Goal: Information Seeking & Learning: Learn about a topic

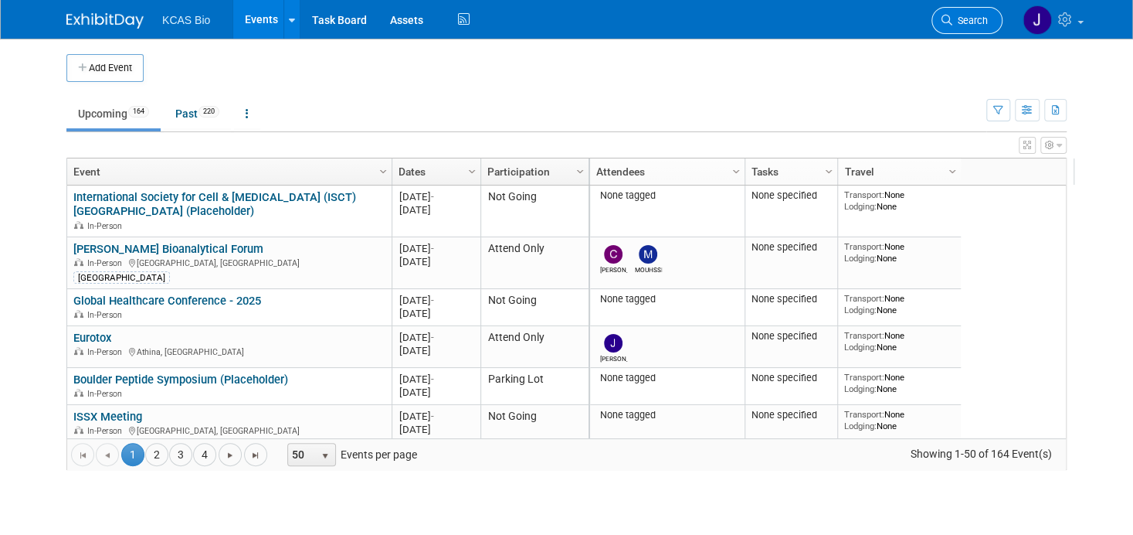
click at [963, 19] on span "Search" at bounding box center [971, 21] width 36 height 12
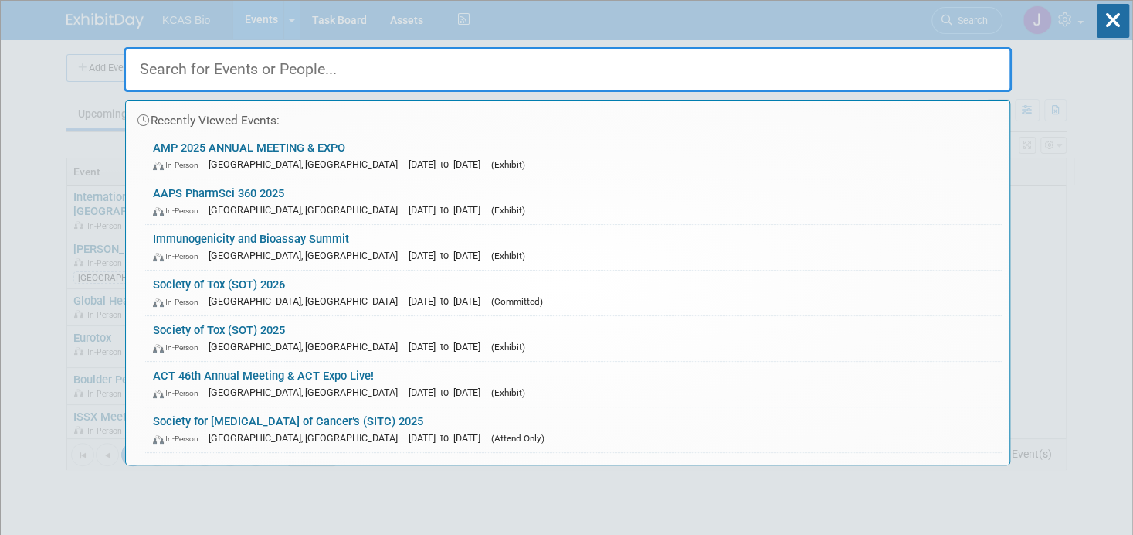
click at [190, 243] on link "Immunogenicity and Bioassay Summit In-Person [GEOGRAPHIC_DATA], [GEOGRAPHIC_DAT…" at bounding box center [573, 247] width 857 height 45
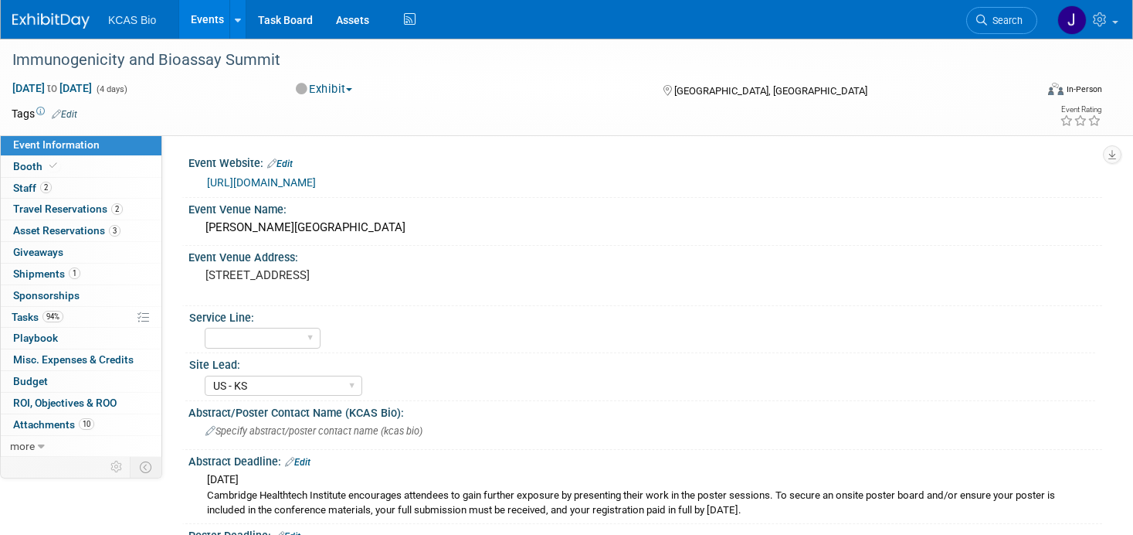
select select "US - KS"
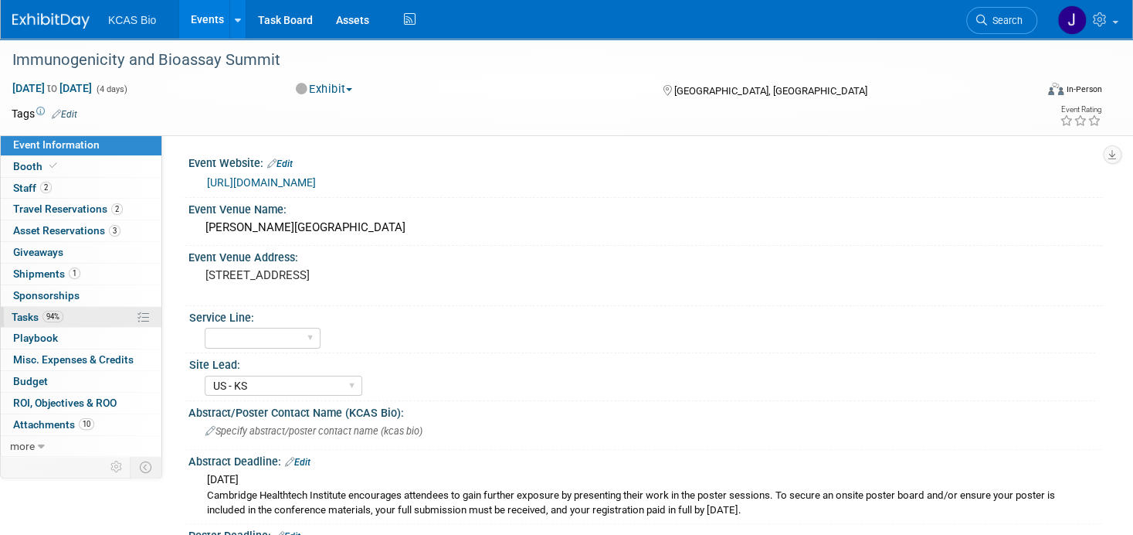
click at [22, 316] on span "Tasks 94%" at bounding box center [38, 317] width 52 height 12
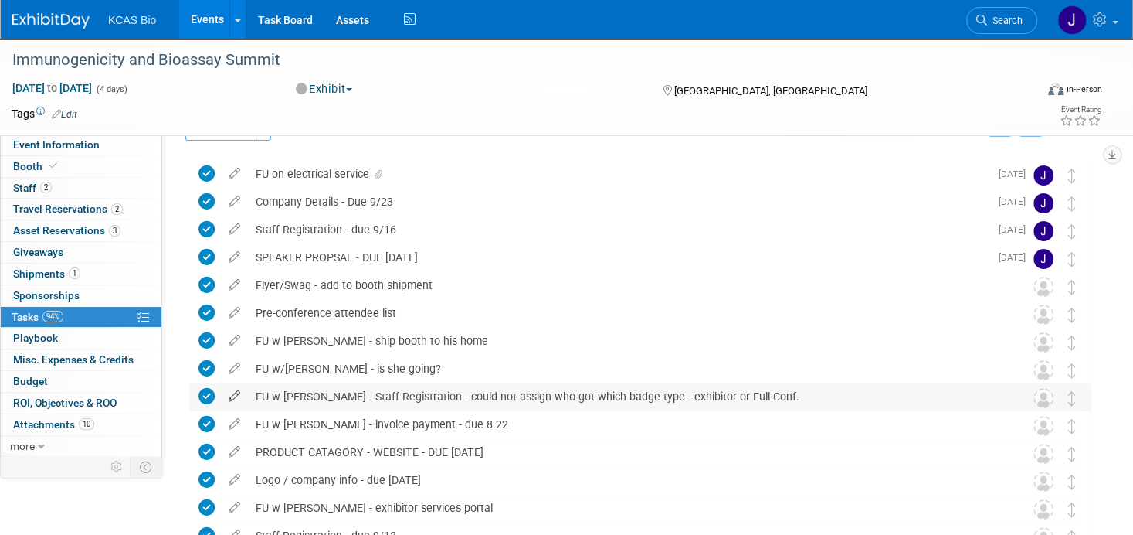
scroll to position [28, 0]
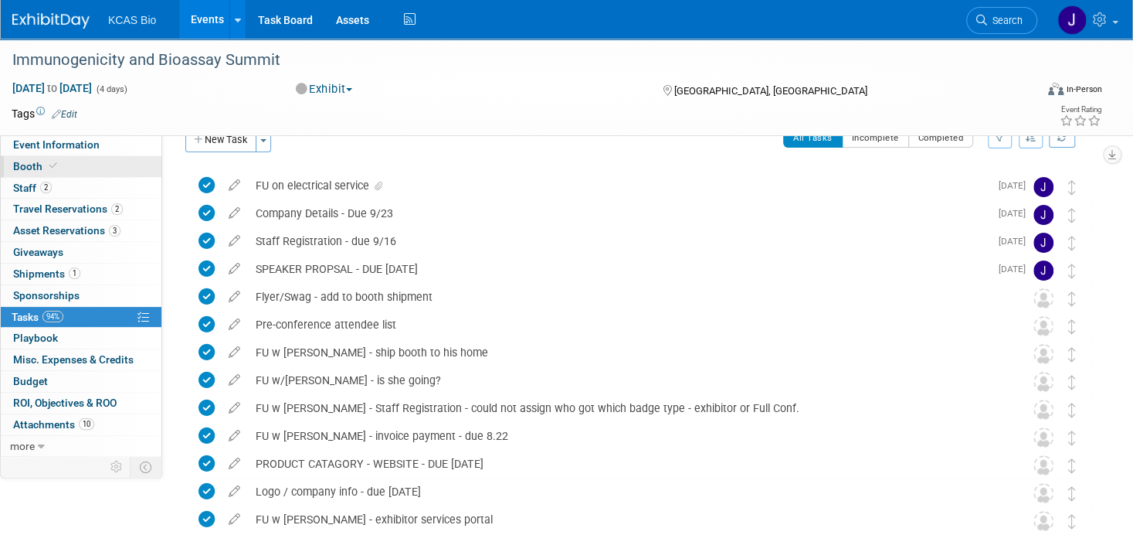
click at [16, 163] on span "Booth" at bounding box center [36, 166] width 47 height 12
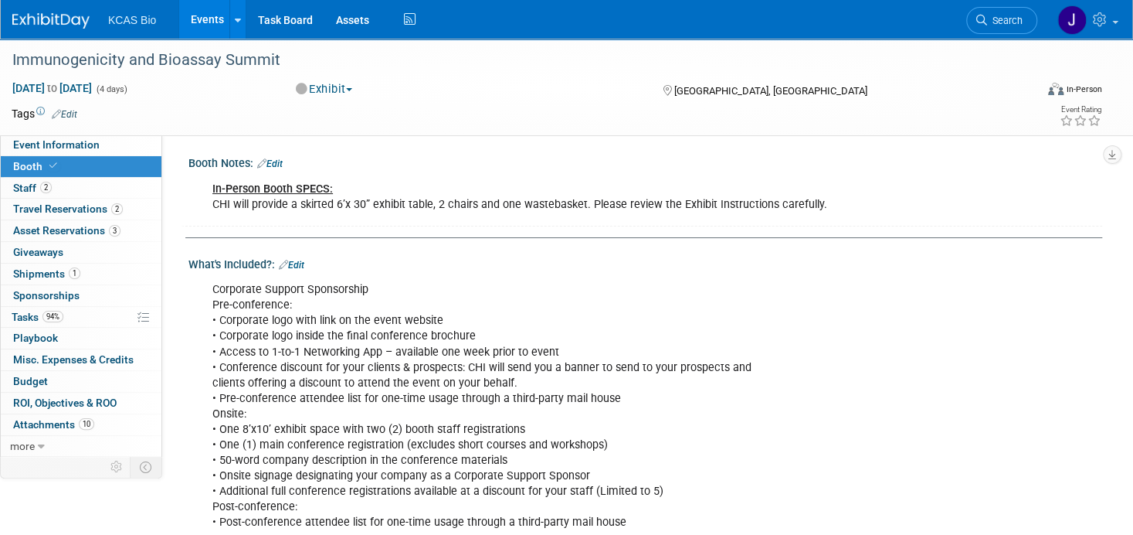
scroll to position [0, 0]
click at [95, 144] on span "Event Information" at bounding box center [56, 144] width 87 height 12
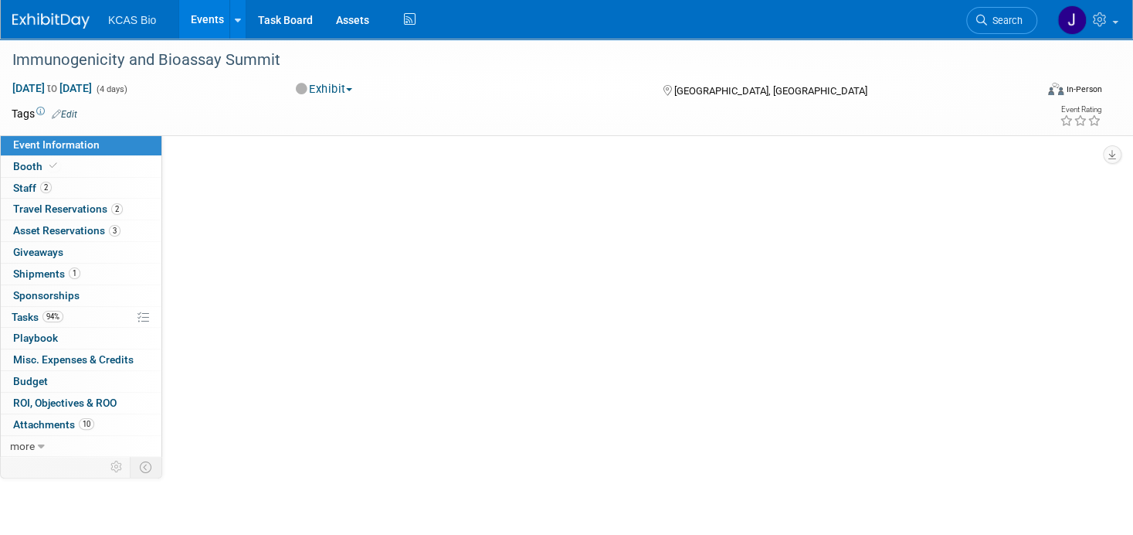
select select "US - KS"
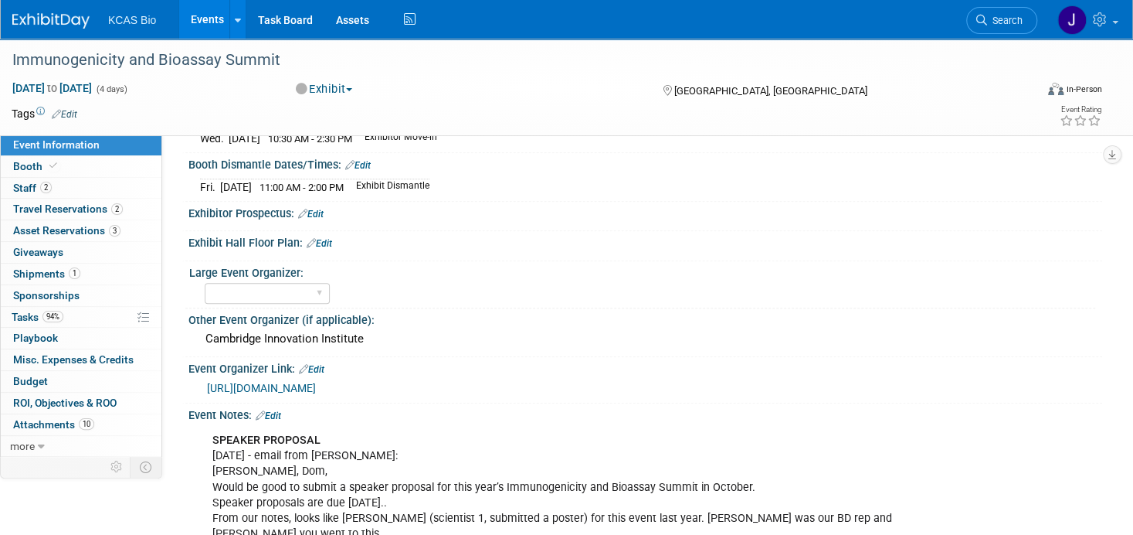
scroll to position [695, 0]
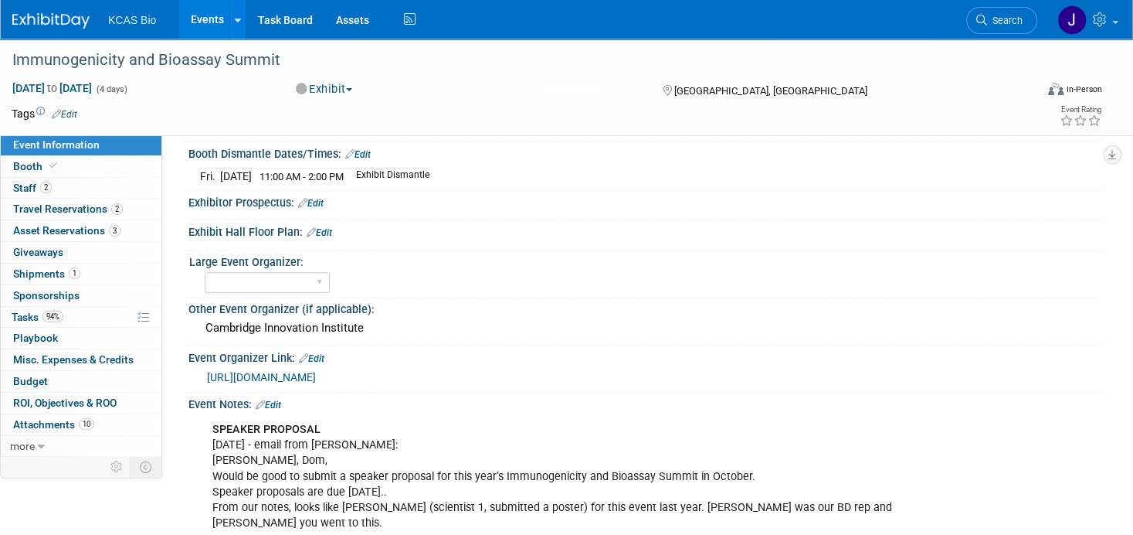
click at [316, 371] on link "https://www.cambridgeinnovationinstitute.com/" at bounding box center [261, 377] width 109 height 12
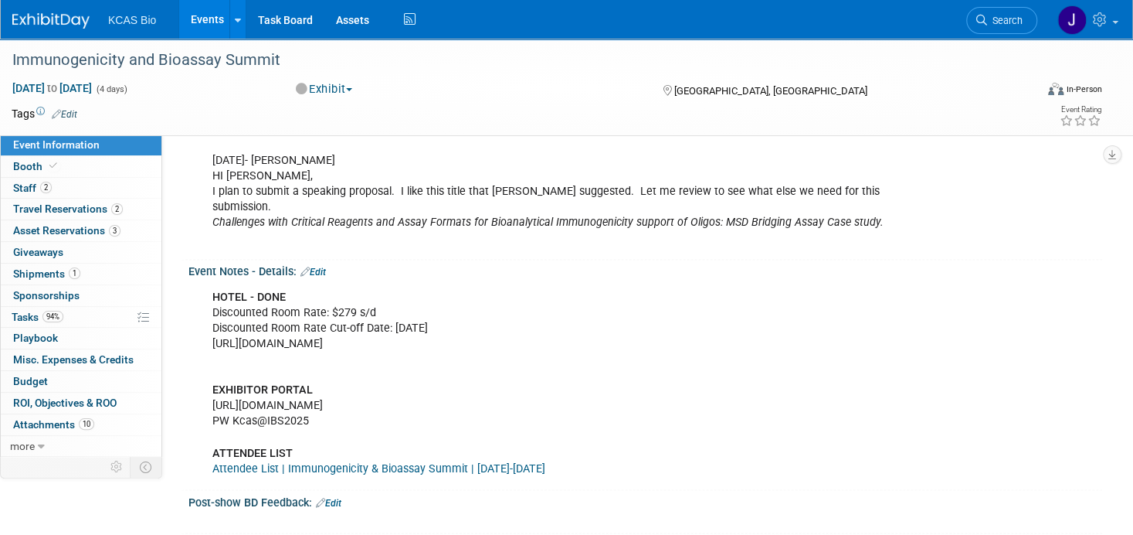
scroll to position [1261, 0]
click at [354, 380] on div "HOTEL - DONE Discounted Room Rate: $279 s/d Discounted Room Rate Cut-off Date: …" at bounding box center [564, 381] width 725 height 202
drag, startPoint x: 357, startPoint y: 378, endPoint x: 212, endPoint y: 379, distance: 145.3
click at [212, 379] on div "HOTEL - DONE Discounted Room Rate: $279 s/d Discounted Room Rate Cut-off Date: …" at bounding box center [564, 381] width 725 height 202
copy div "https://spex-cii.com/#/login"
